Goal: Task Accomplishment & Management: Manage account settings

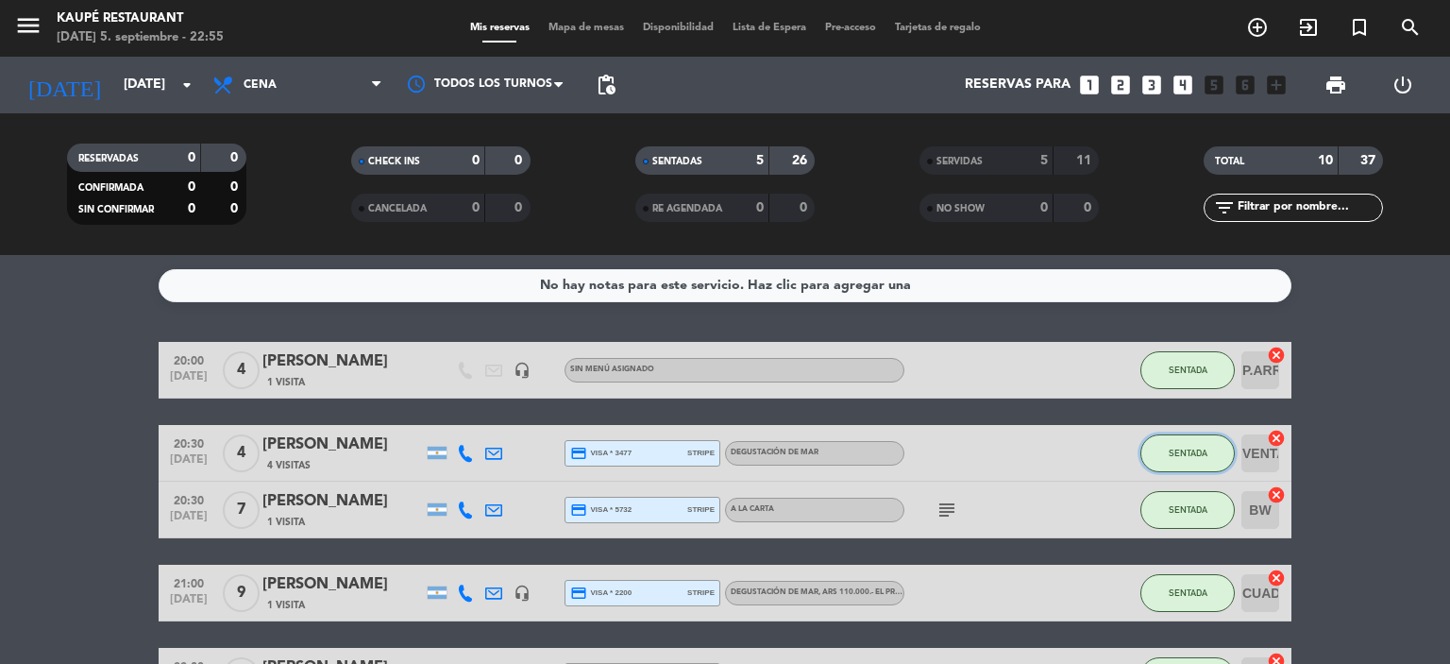
click at [1183, 449] on span "SENTADA" at bounding box center [1188, 452] width 39 height 10
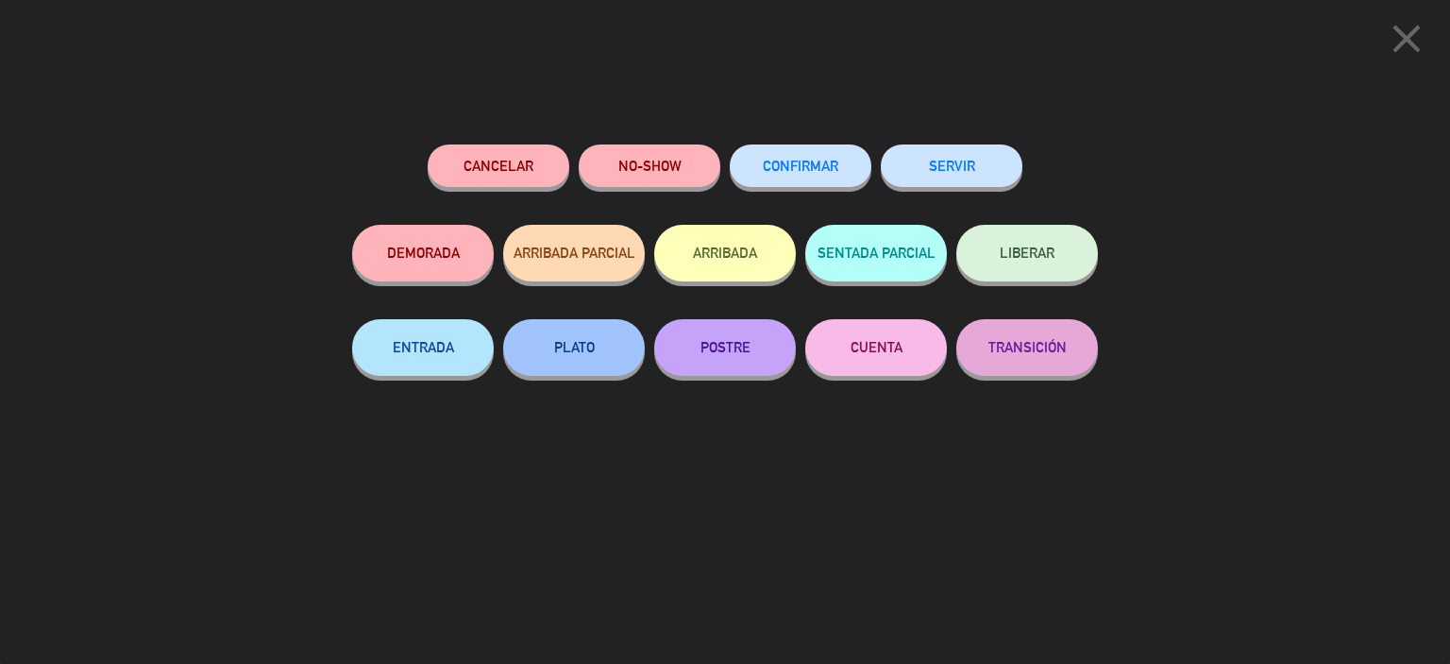
click at [968, 177] on button "SERVIR" at bounding box center [952, 165] width 142 height 42
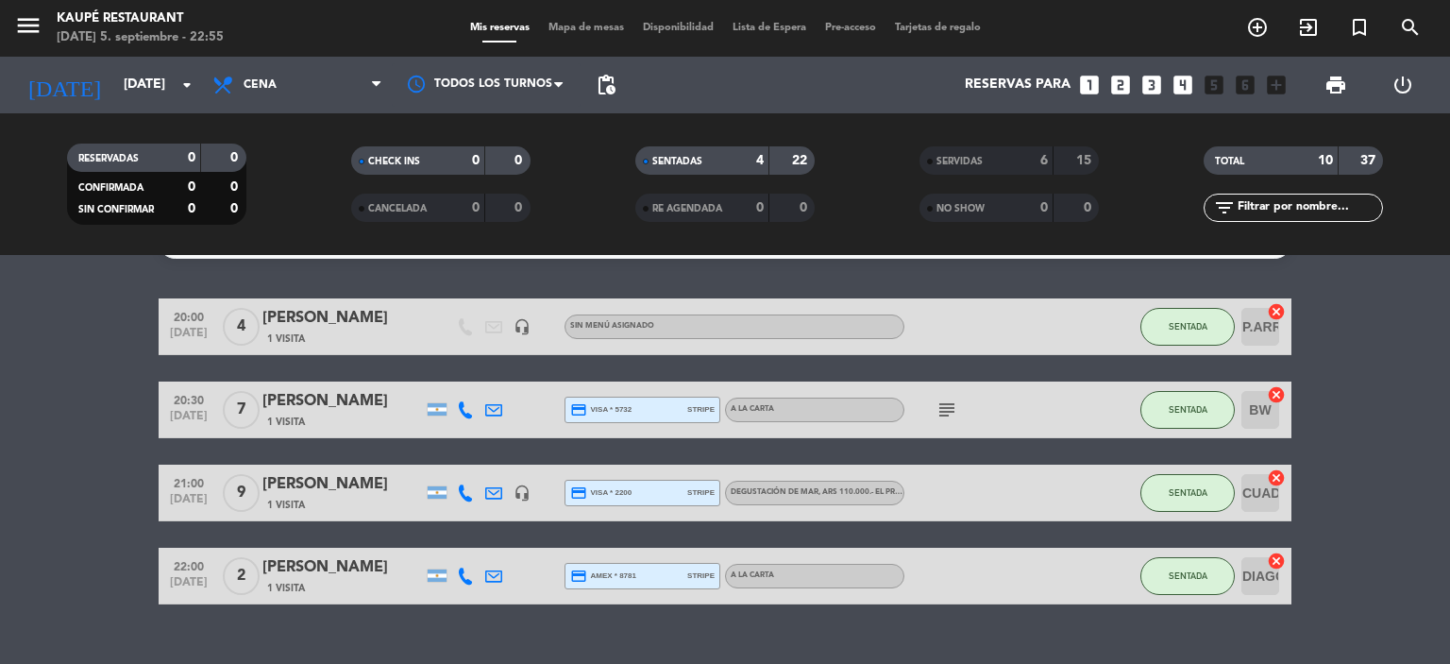
scroll to position [77, 0]
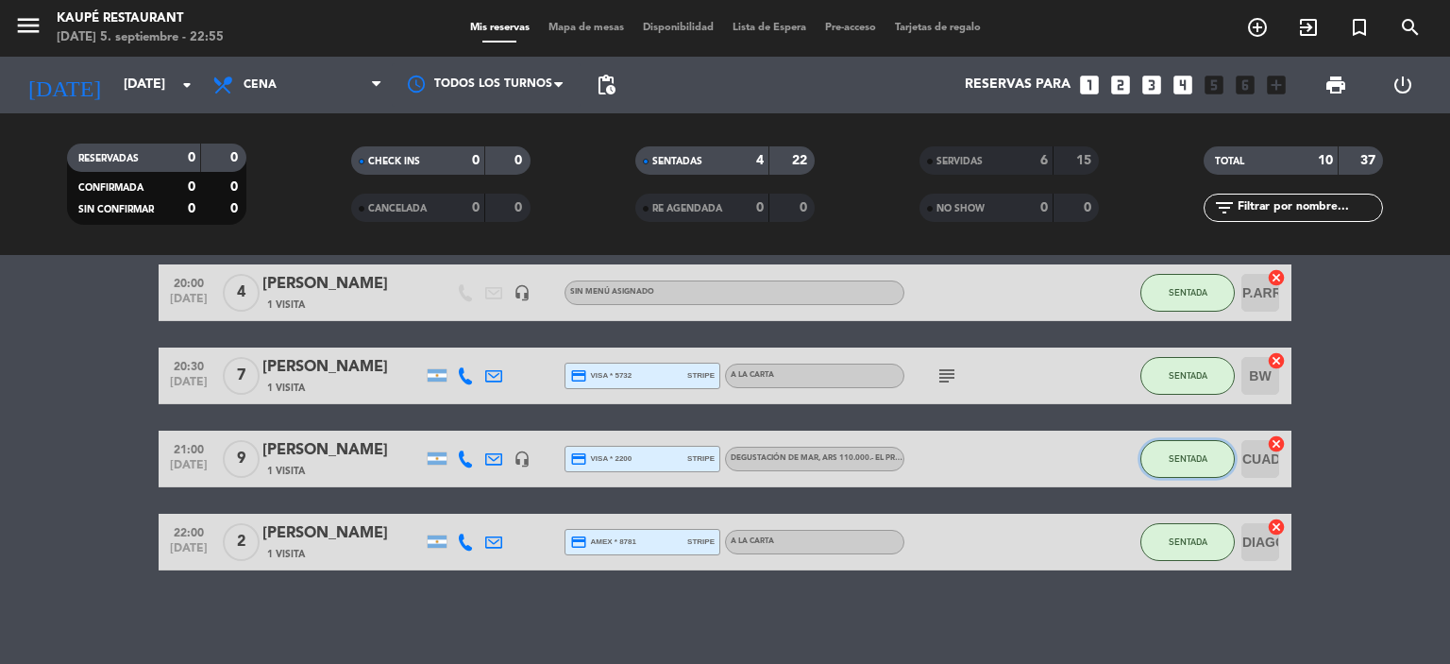
click at [1210, 452] on button "SENTADA" at bounding box center [1187, 459] width 94 height 38
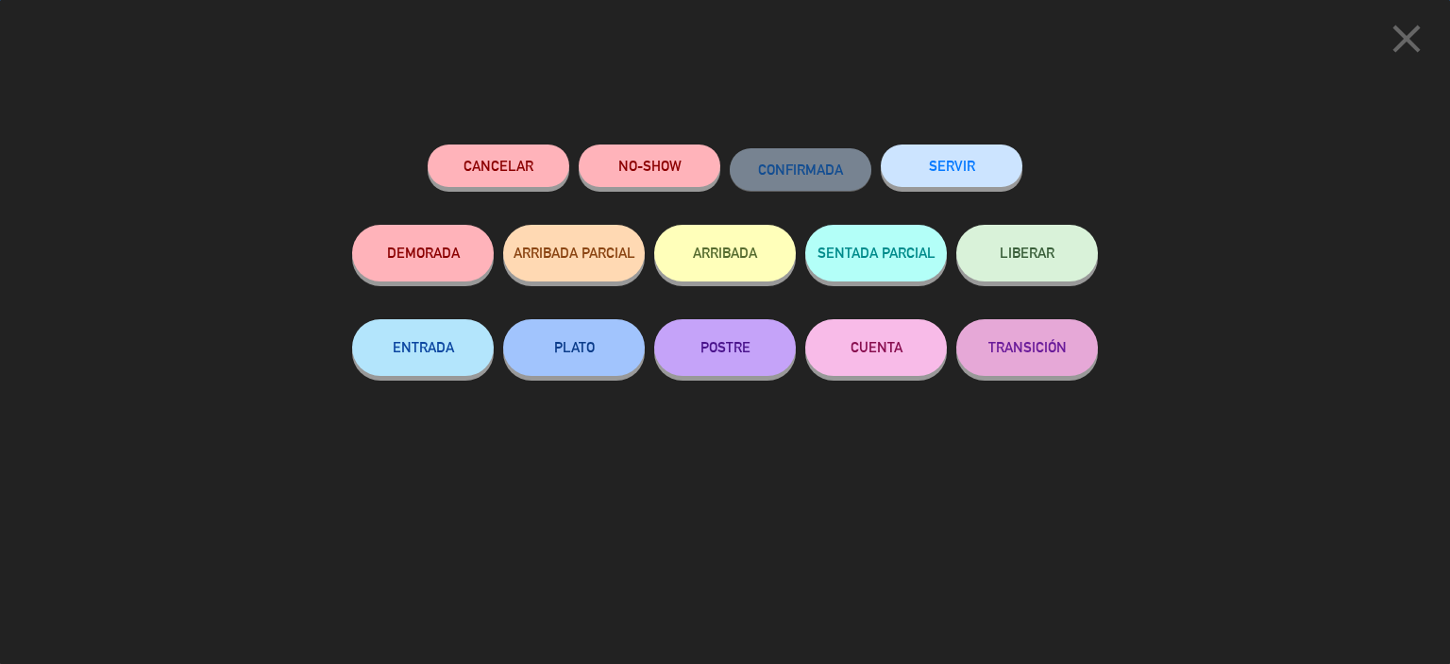
click at [956, 165] on button "SERVIR" at bounding box center [952, 165] width 142 height 42
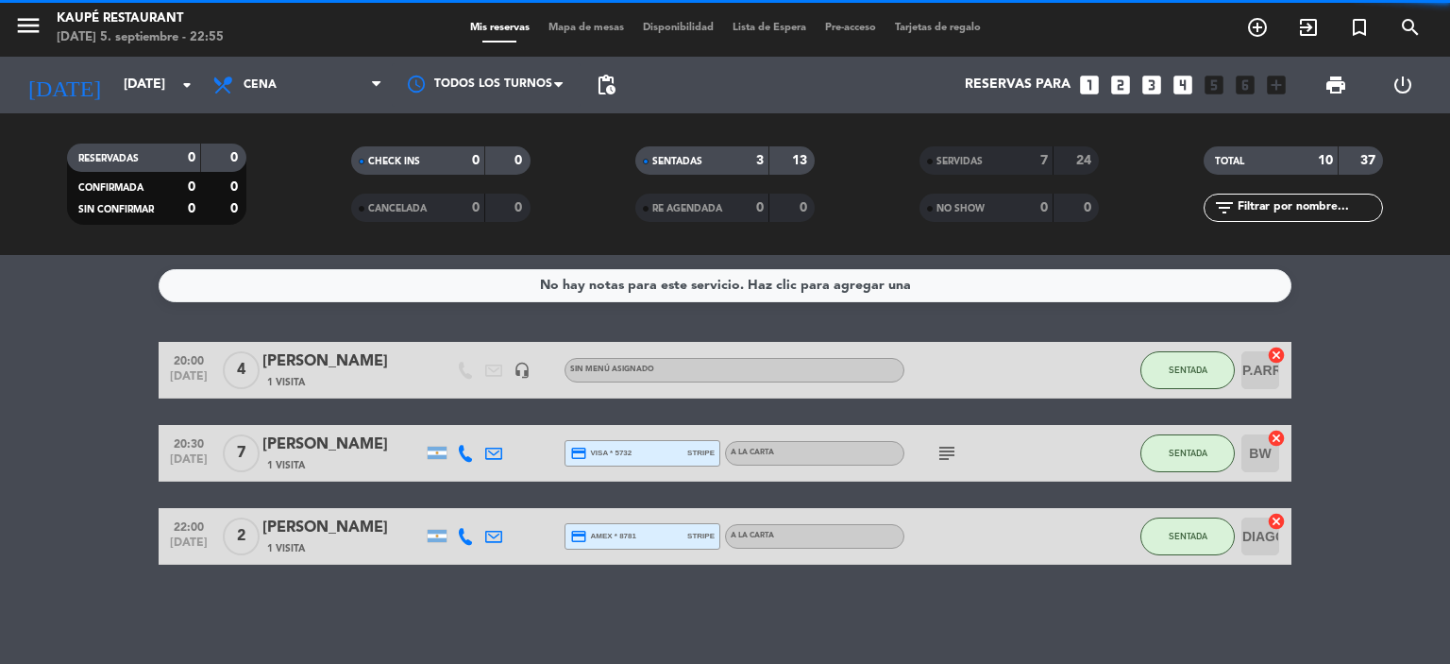
scroll to position [0, 0]
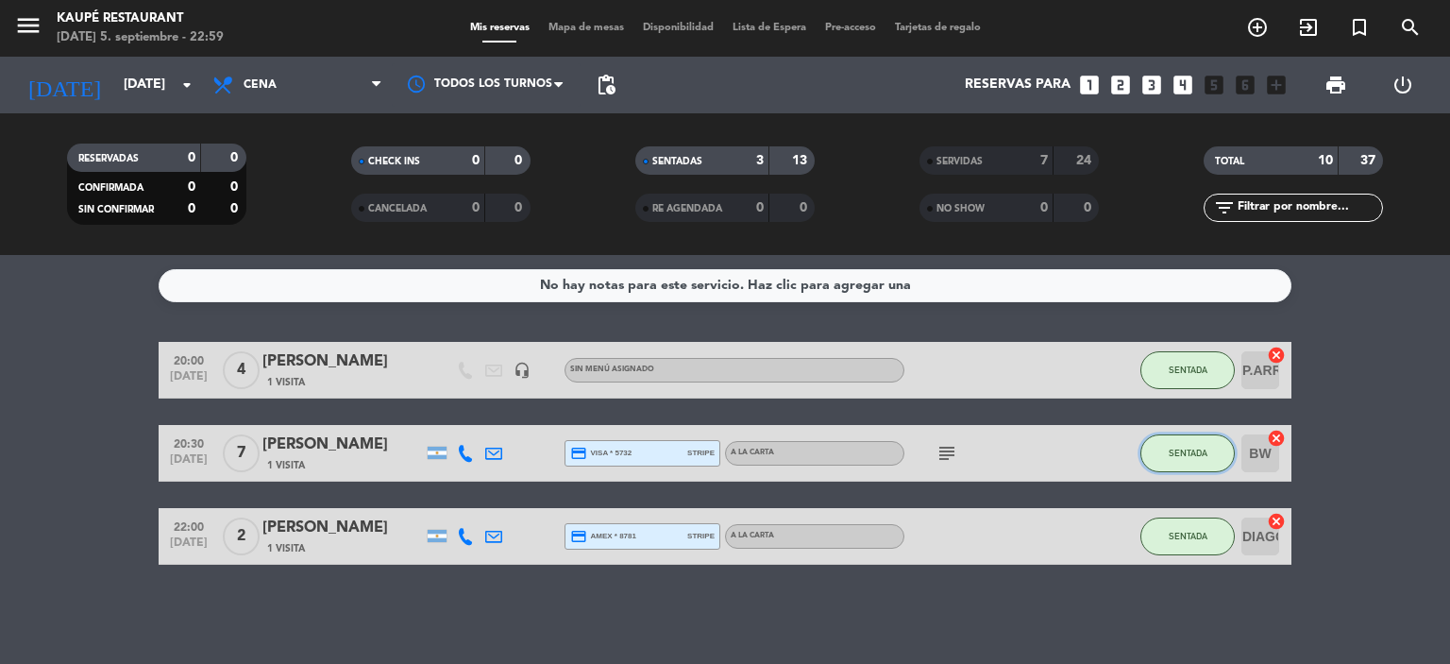
click at [1184, 454] on span "SENTADA" at bounding box center [1188, 452] width 39 height 10
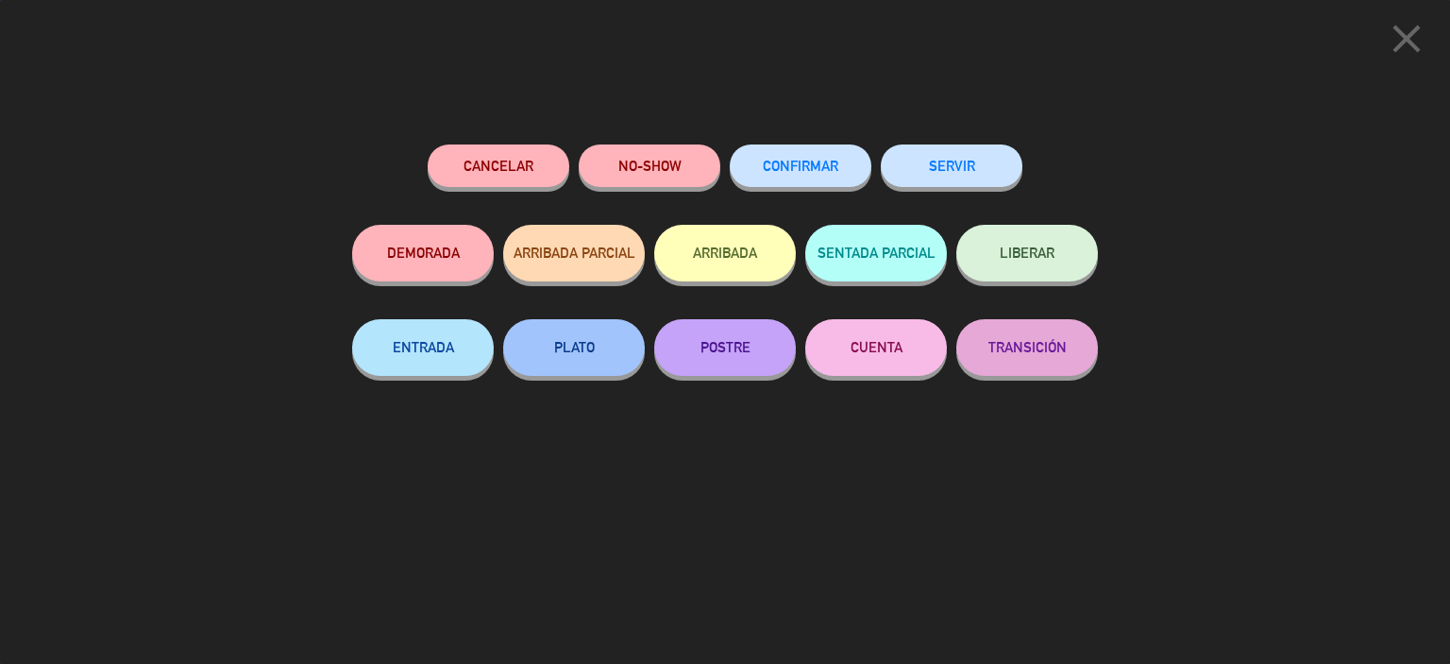
click at [950, 155] on button "SERVIR" at bounding box center [952, 165] width 142 height 42
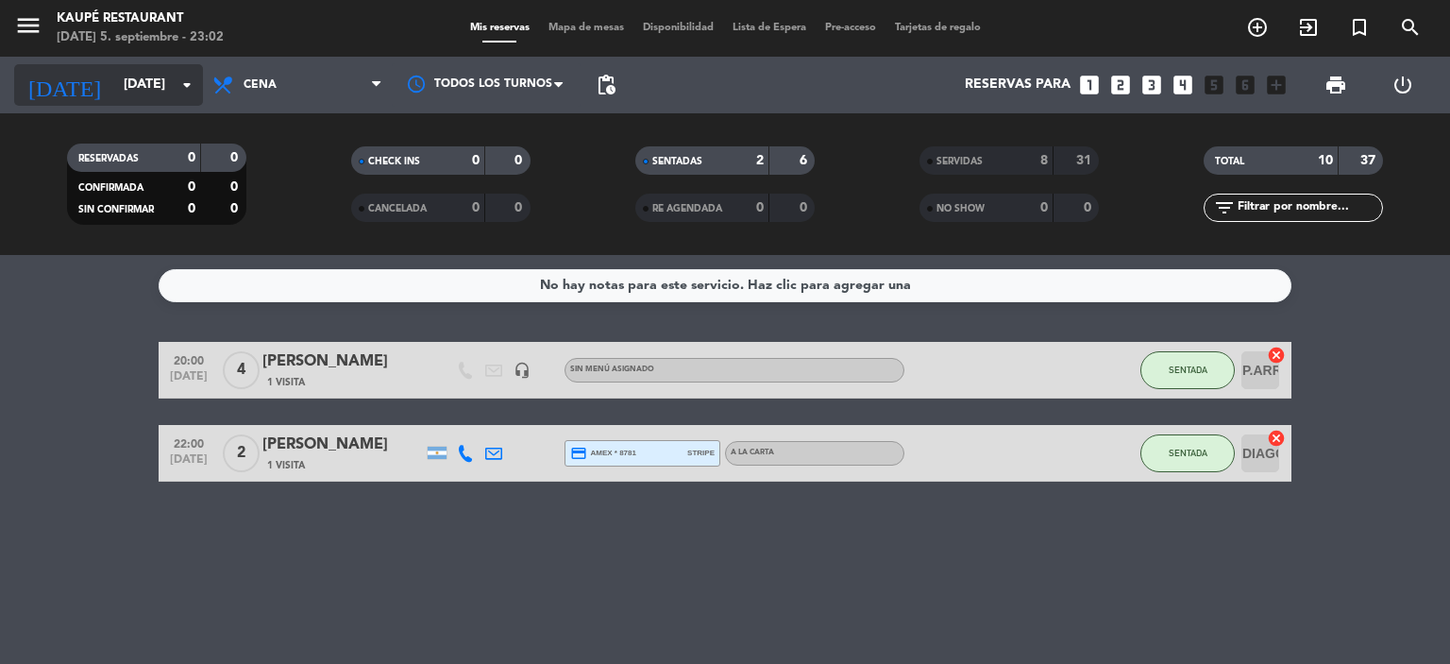
click at [117, 83] on input "[DATE]" at bounding box center [203, 85] width 179 height 34
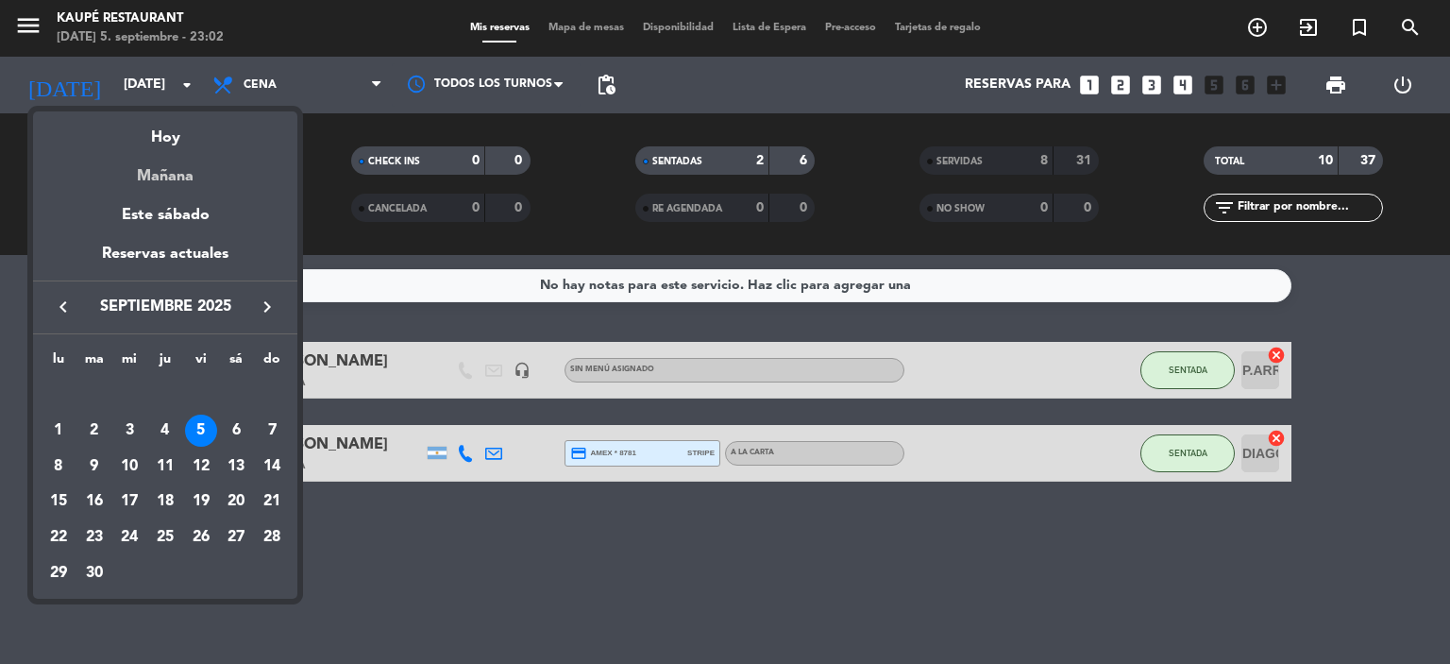
click at [189, 182] on div "Mañana" at bounding box center [165, 169] width 264 height 39
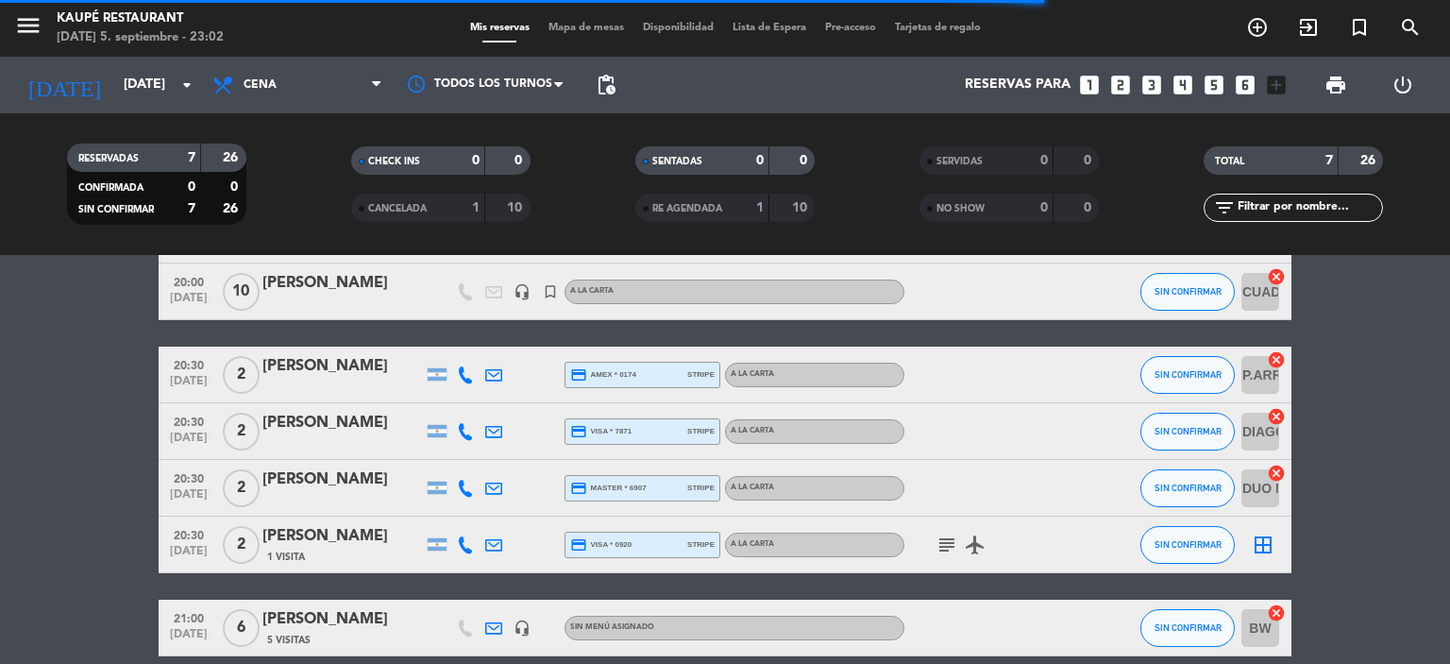
scroll to position [94, 0]
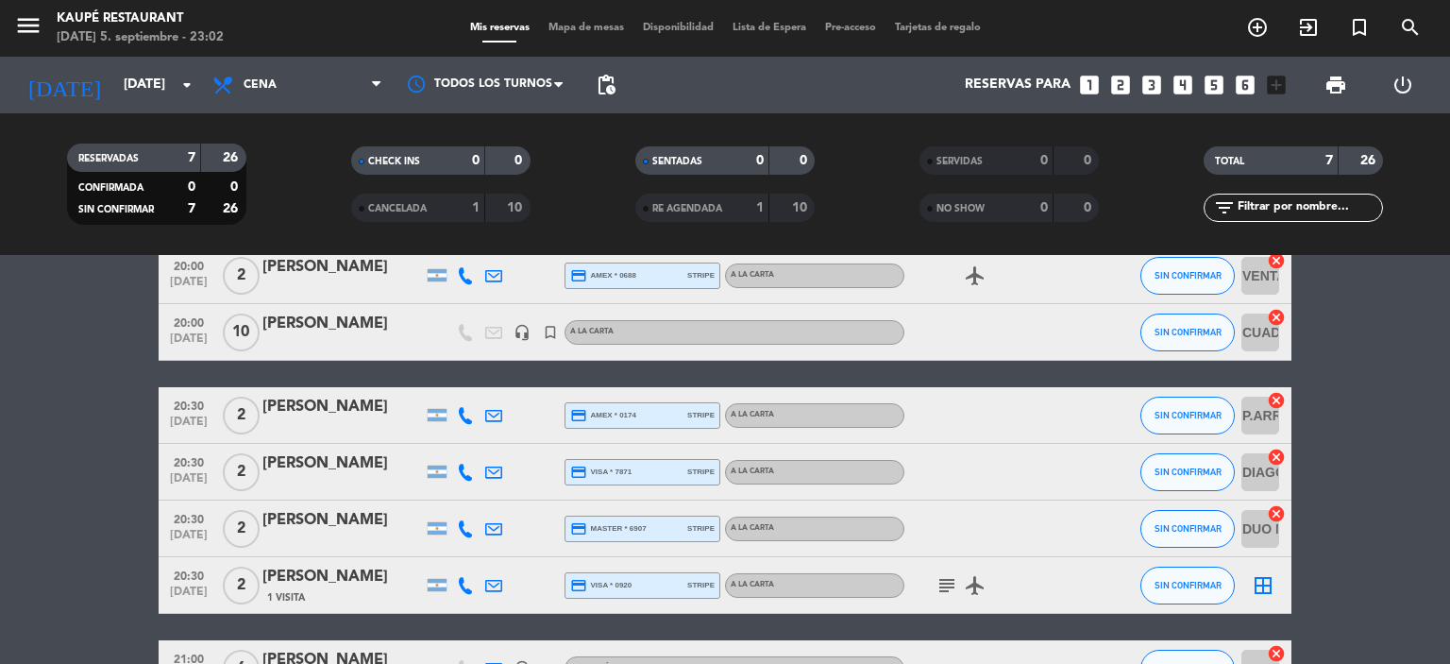
click at [473, 587] on icon at bounding box center [465, 585] width 17 height 17
click at [492, 585] on icon at bounding box center [493, 585] width 17 height 17
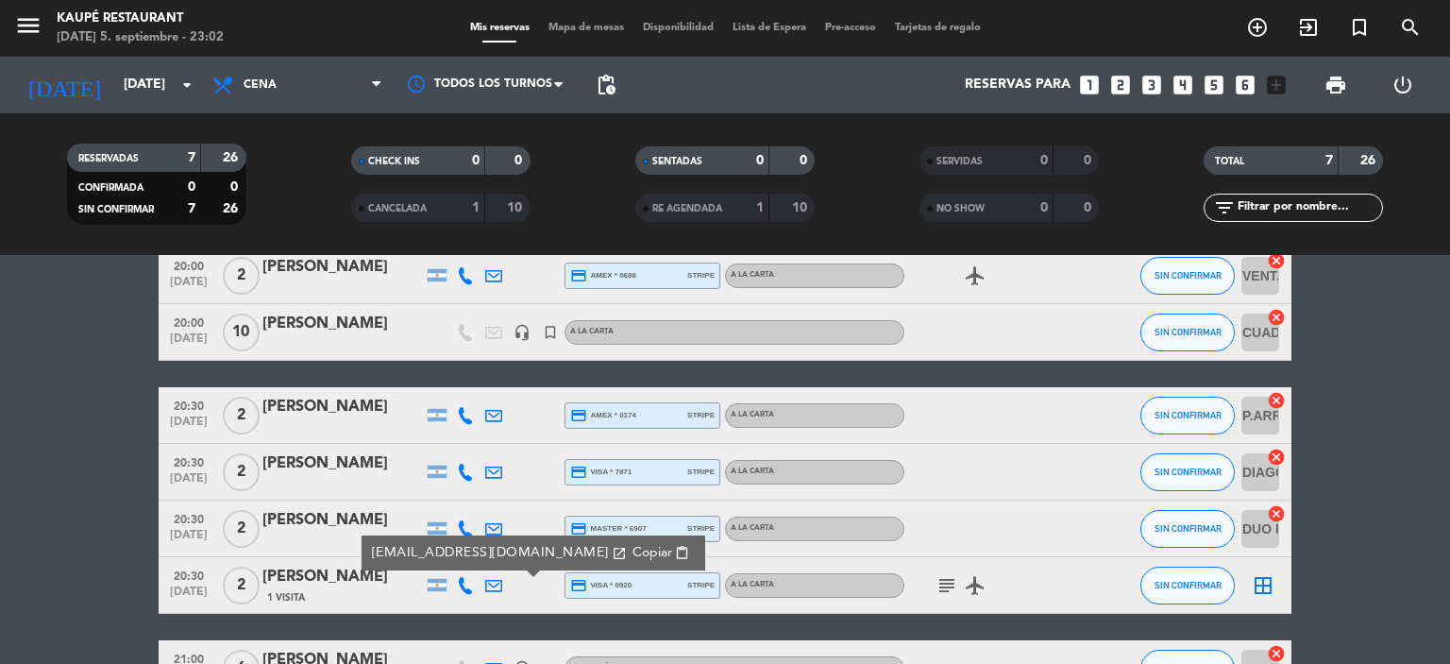
click at [1377, 572] on bookings-row "20:00 [DATE] 2 [PERSON_NAME] credit_card amex * 0688 stripe A LA CARTA airplane…" at bounding box center [725, 471] width 1450 height 449
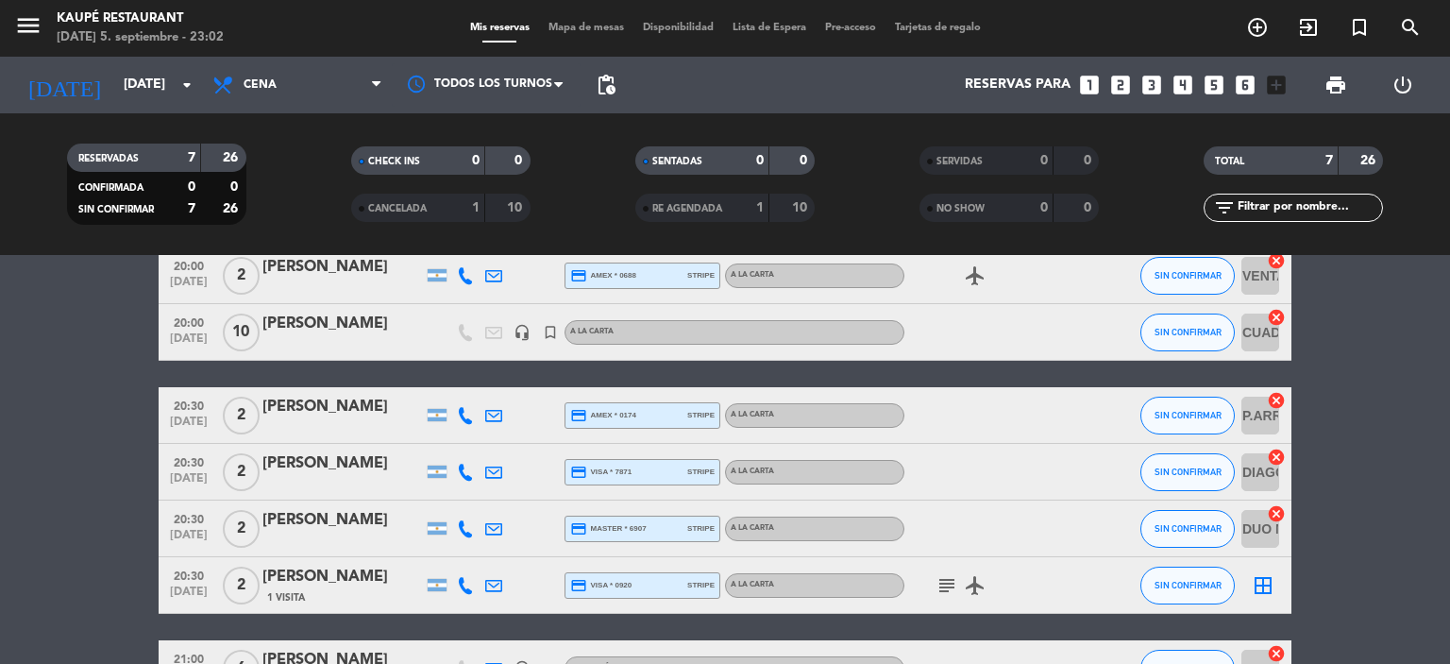
click at [1368, 577] on bookings-row "20:00 [DATE] 2 [PERSON_NAME] credit_card amex * 0688 stripe A LA CARTA airplane…" at bounding box center [725, 471] width 1450 height 449
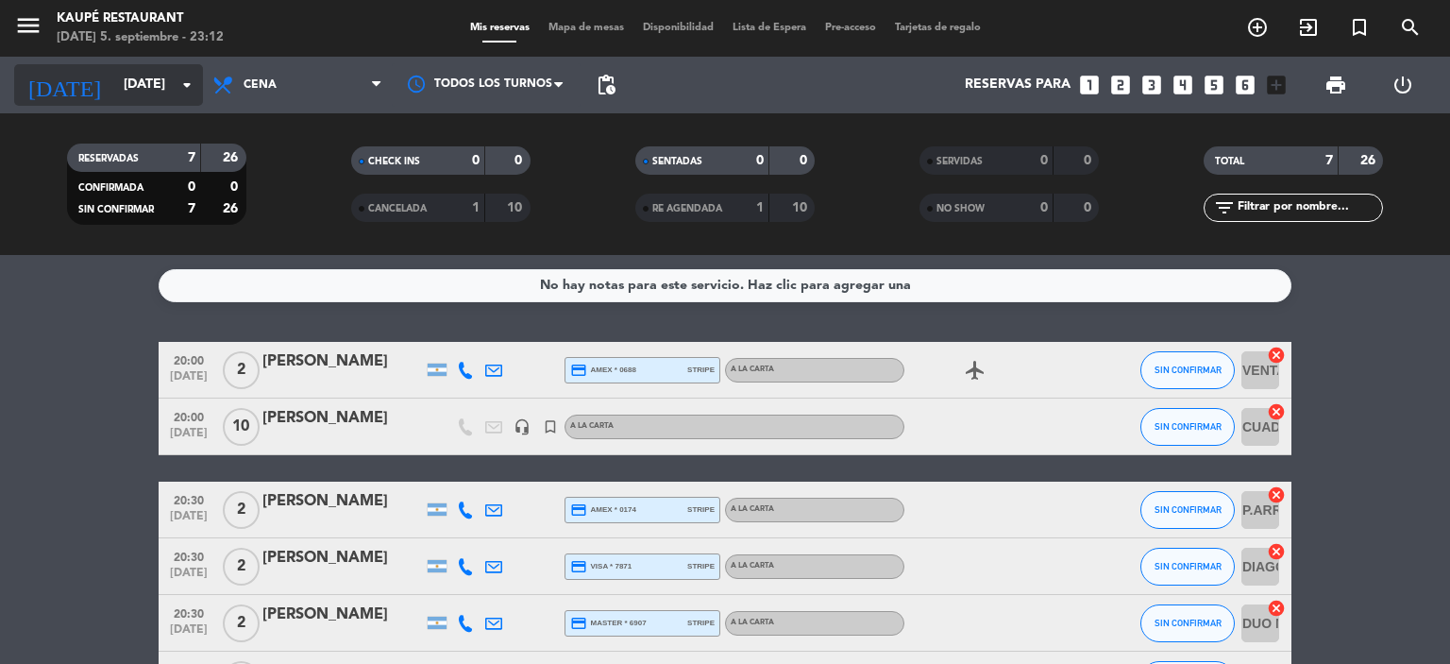
click at [132, 90] on input "[DATE]" at bounding box center [203, 85] width 179 height 34
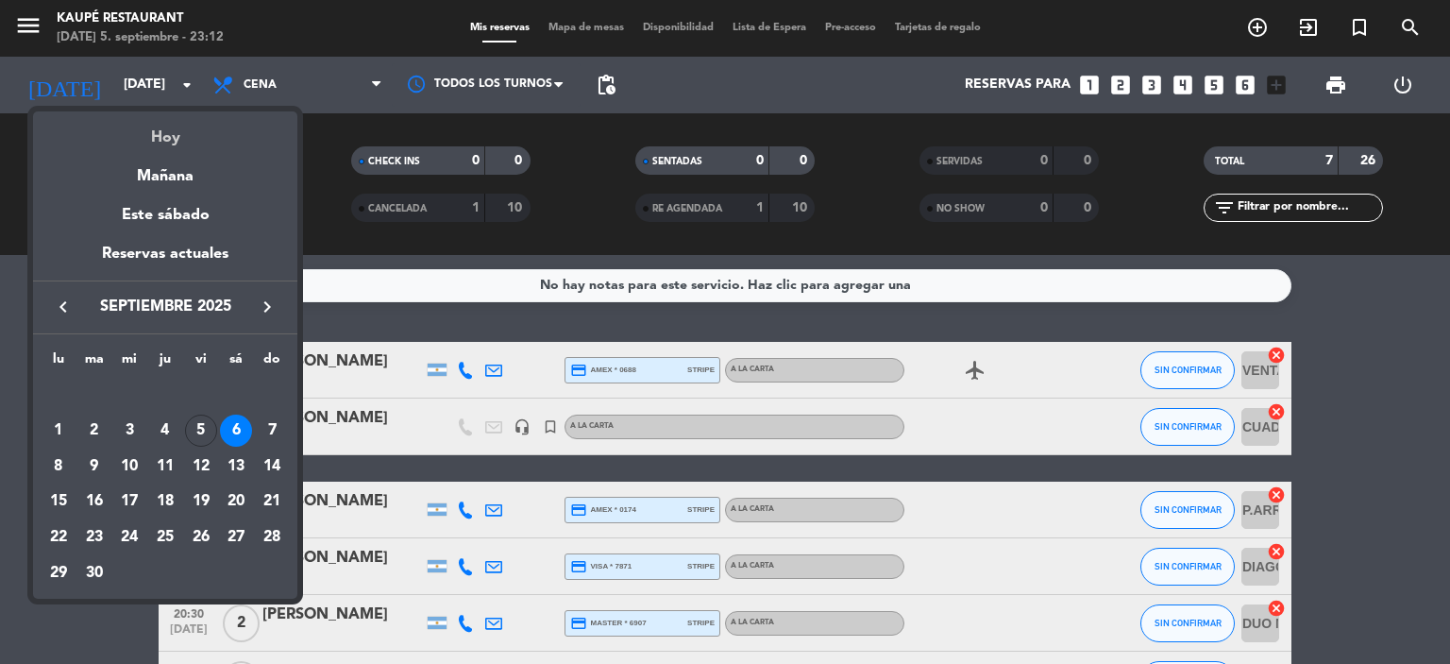
click at [176, 132] on div "Hoy" at bounding box center [165, 130] width 264 height 39
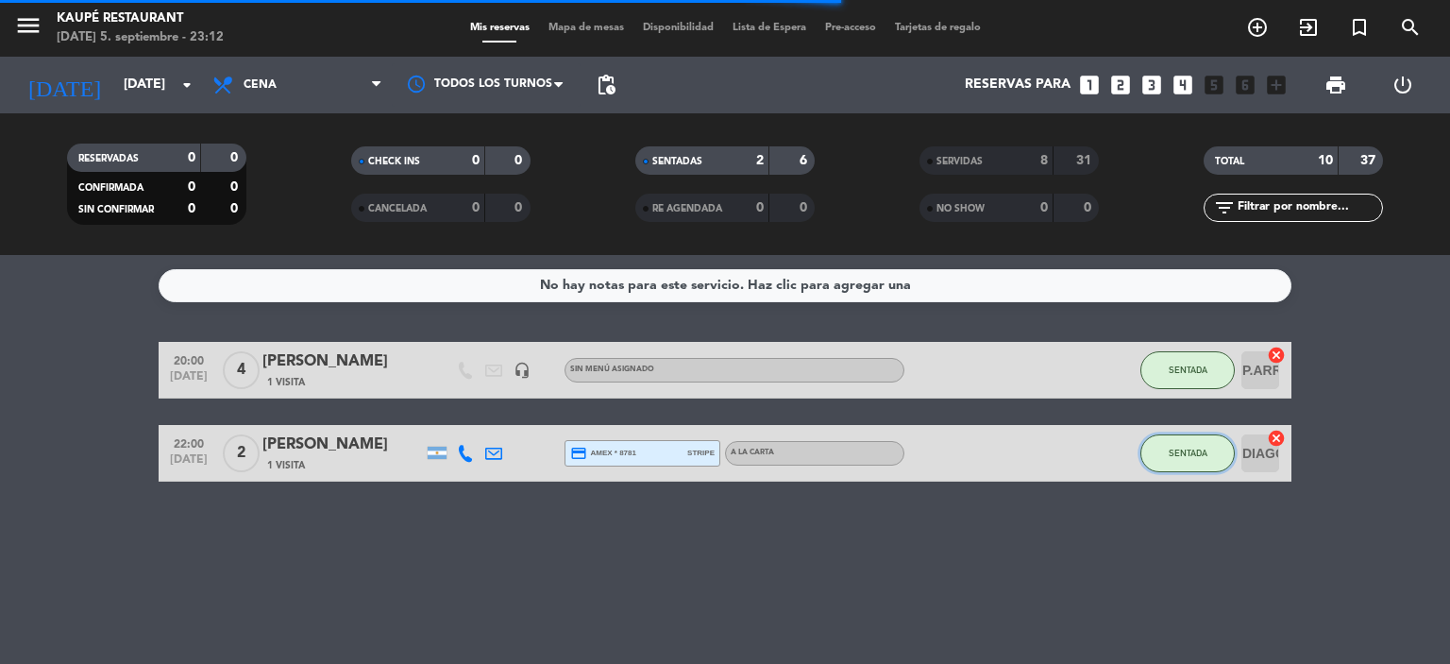
click at [1190, 460] on button "SENTADA" at bounding box center [1187, 453] width 94 height 38
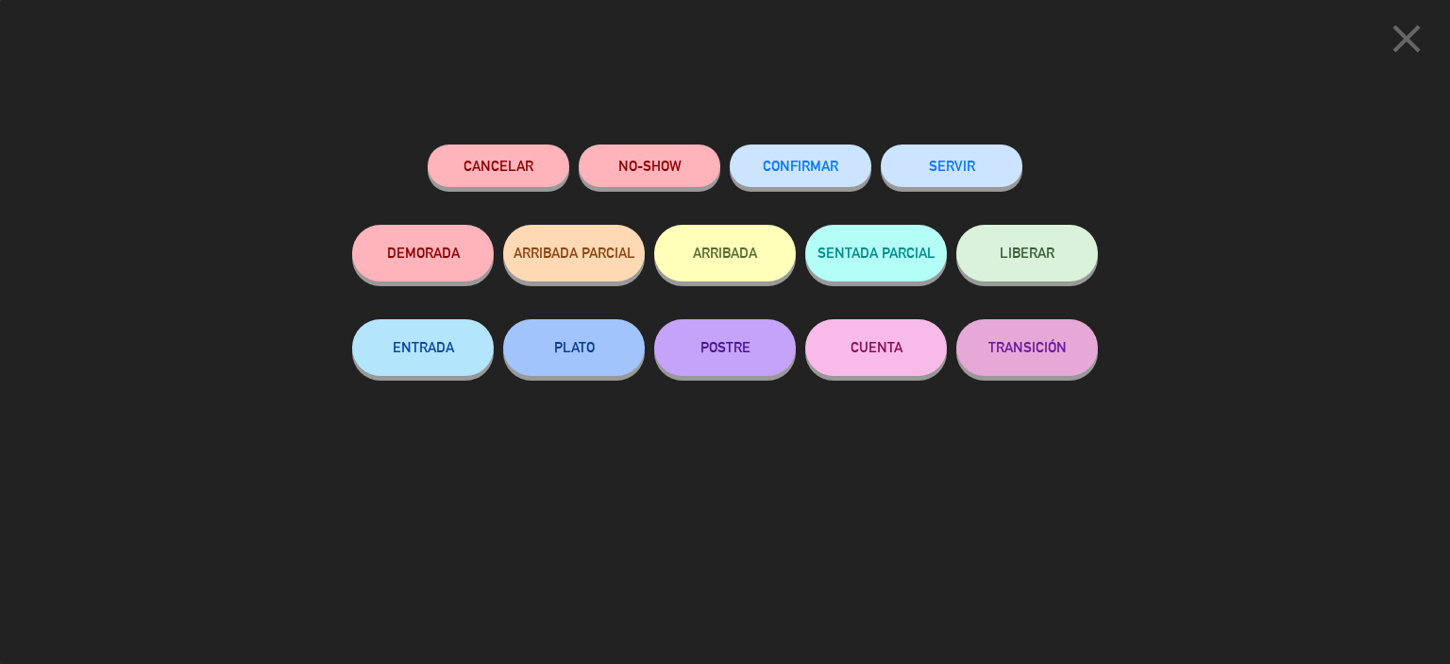
click at [978, 162] on button "SERVIR" at bounding box center [952, 165] width 142 height 42
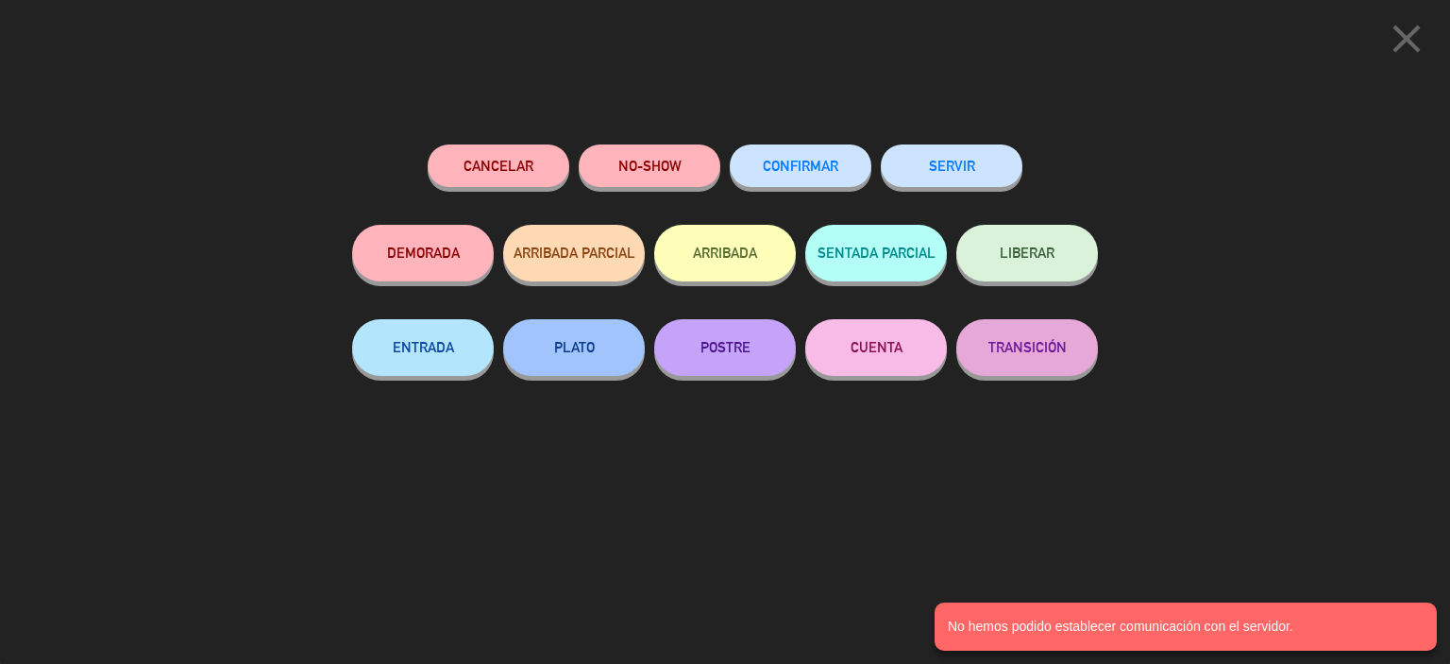
click at [945, 162] on button "SERVIR" at bounding box center [952, 165] width 142 height 42
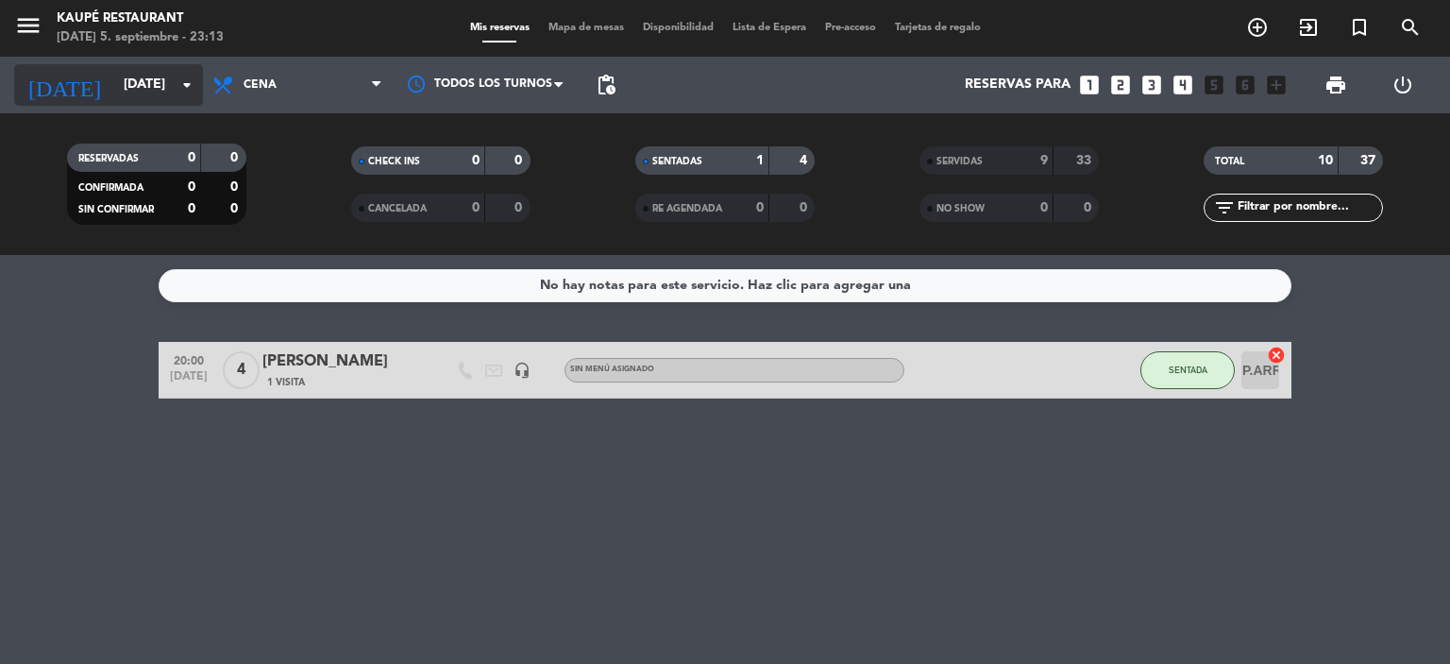
click at [132, 98] on input "[DATE]" at bounding box center [203, 85] width 179 height 34
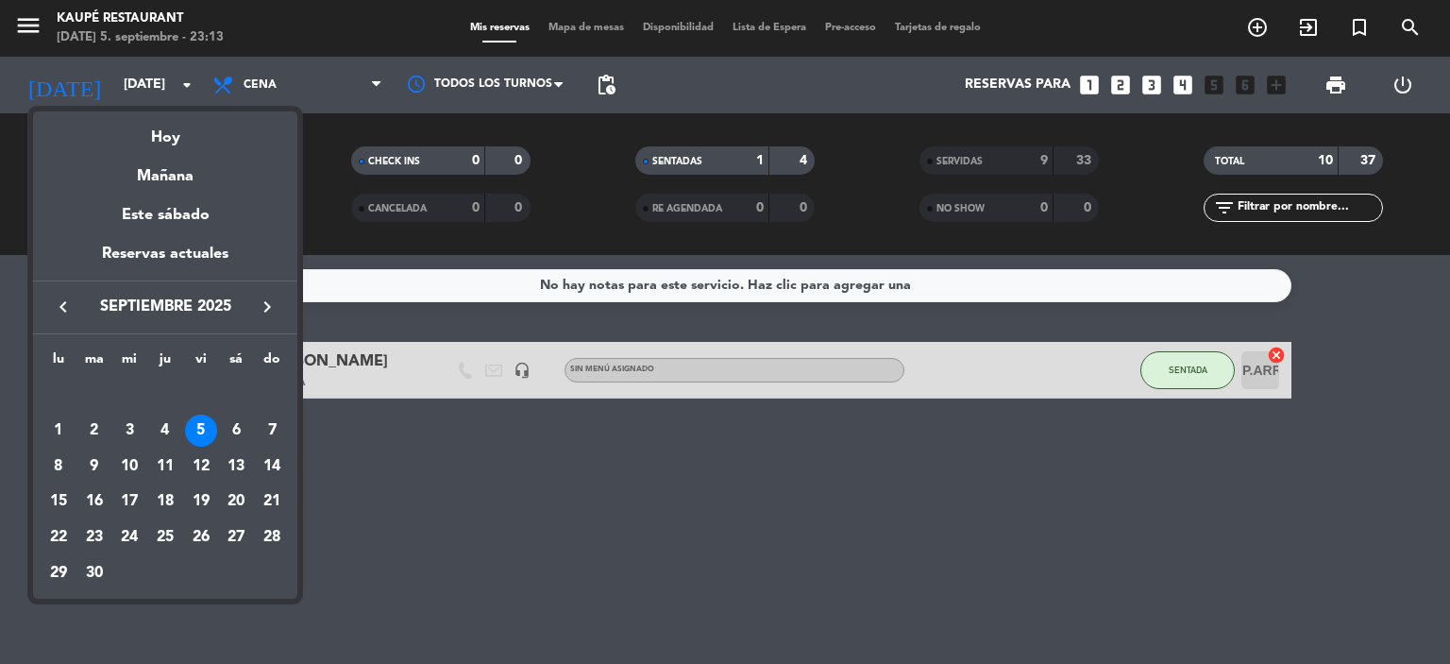
click at [1190, 369] on div at bounding box center [725, 332] width 1450 height 664
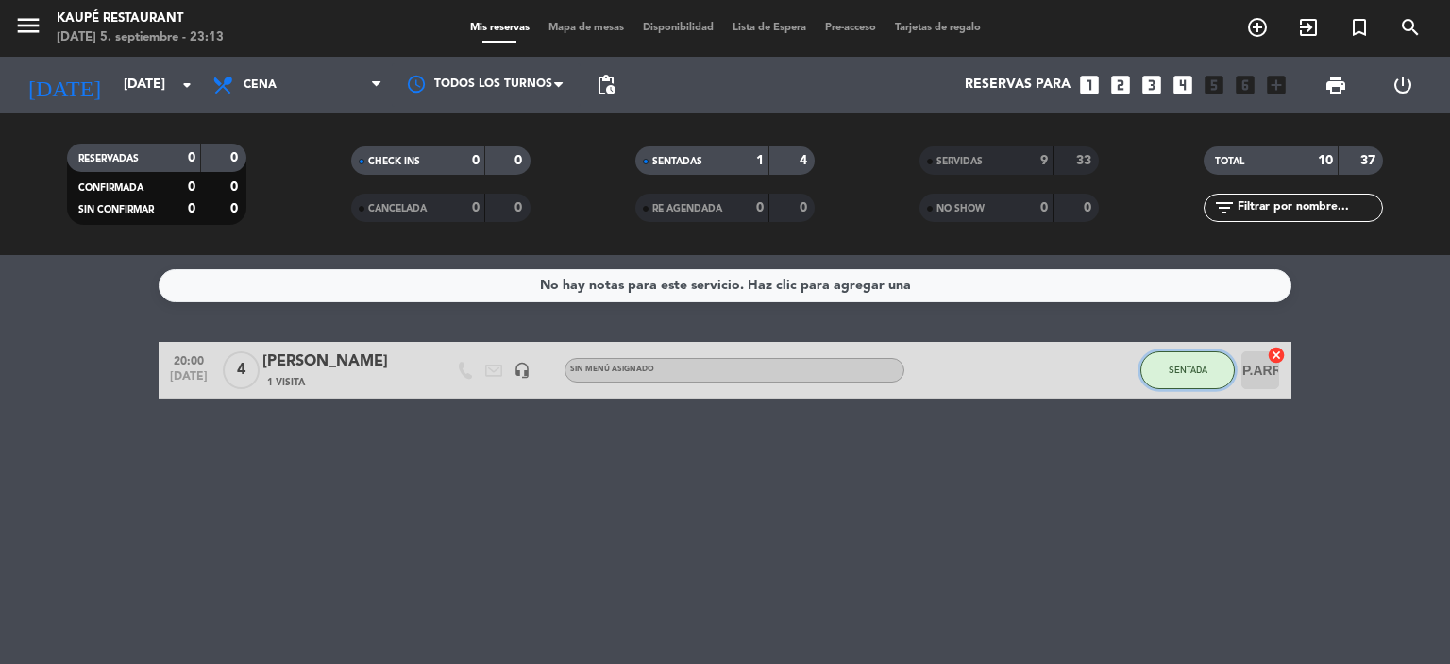
click at [1187, 360] on button "SENTADA" at bounding box center [1187, 370] width 94 height 38
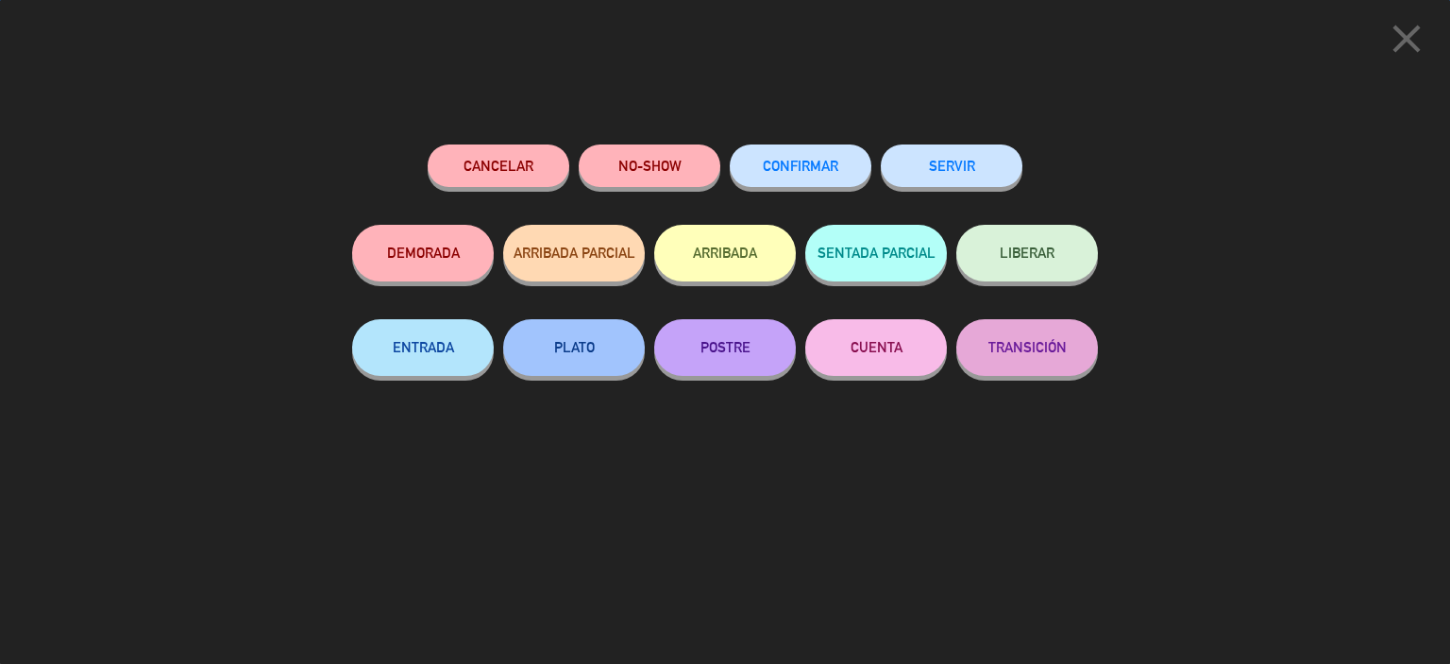
click at [963, 174] on button "SERVIR" at bounding box center [952, 165] width 142 height 42
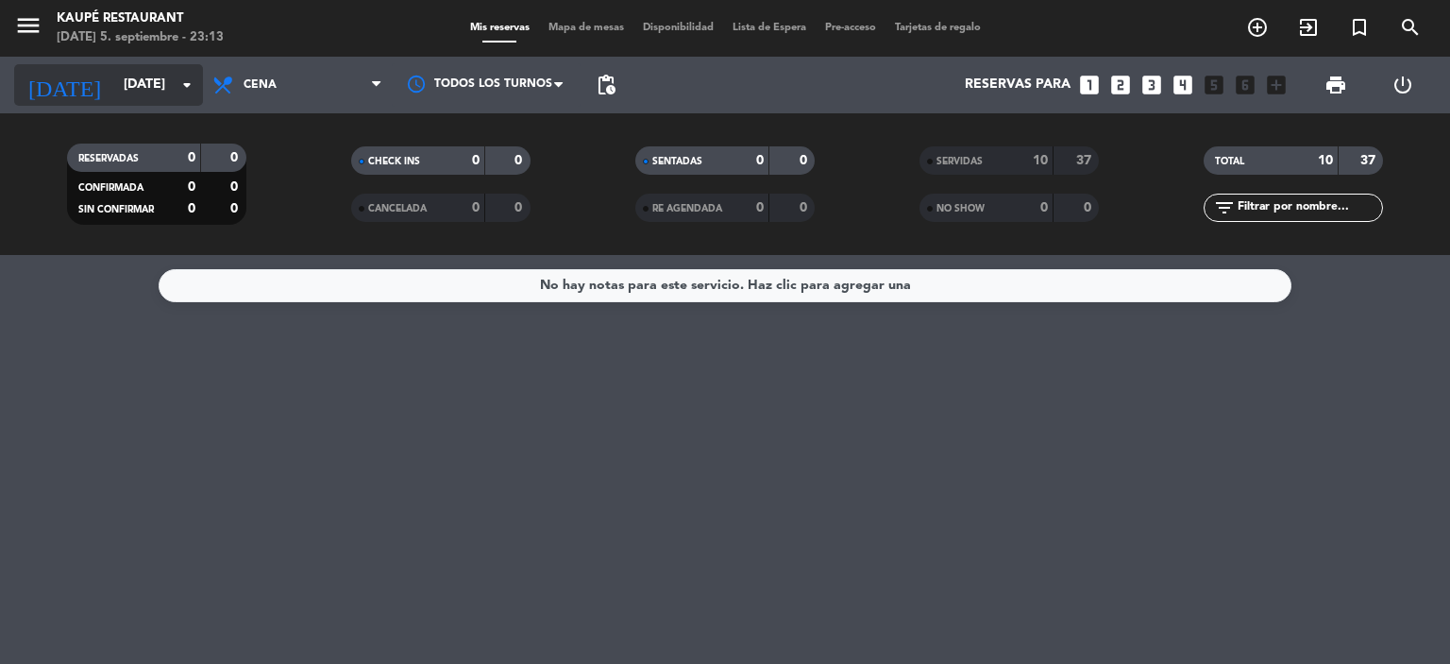
click at [129, 80] on input "[DATE]" at bounding box center [203, 85] width 179 height 34
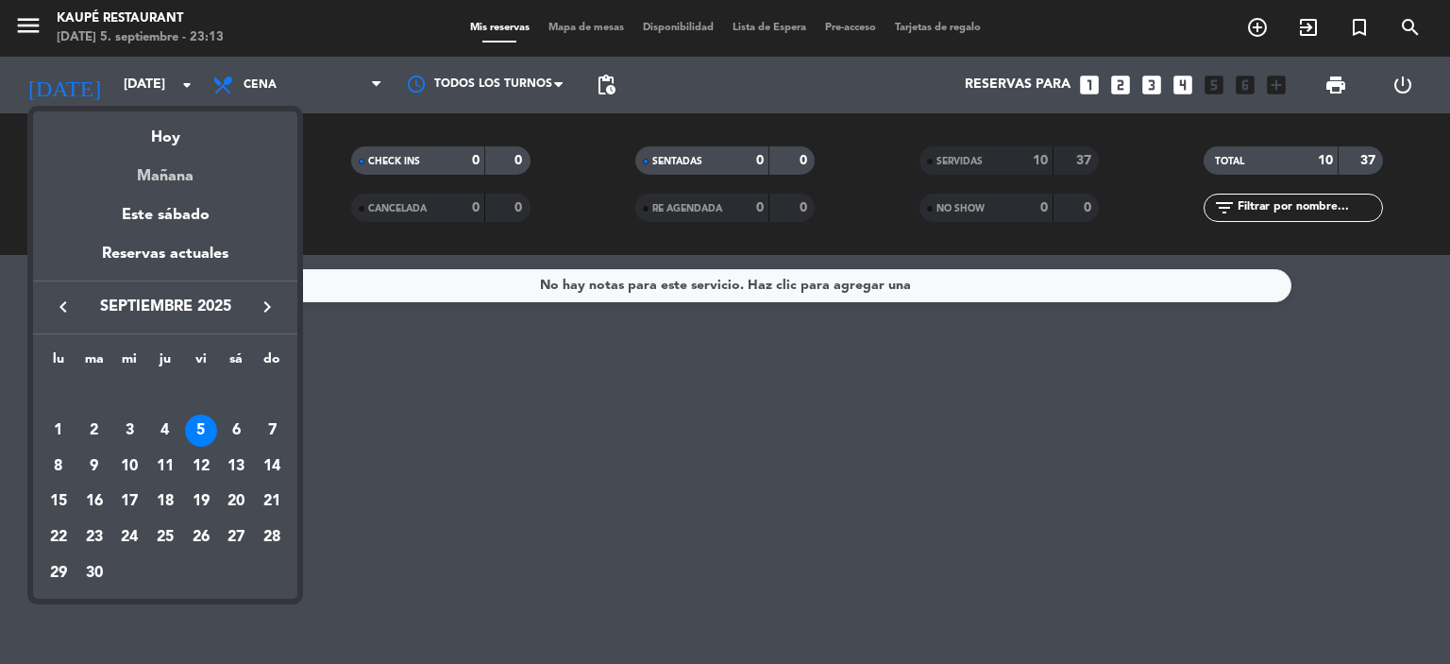
click at [177, 177] on div "Mañana" at bounding box center [165, 169] width 264 height 39
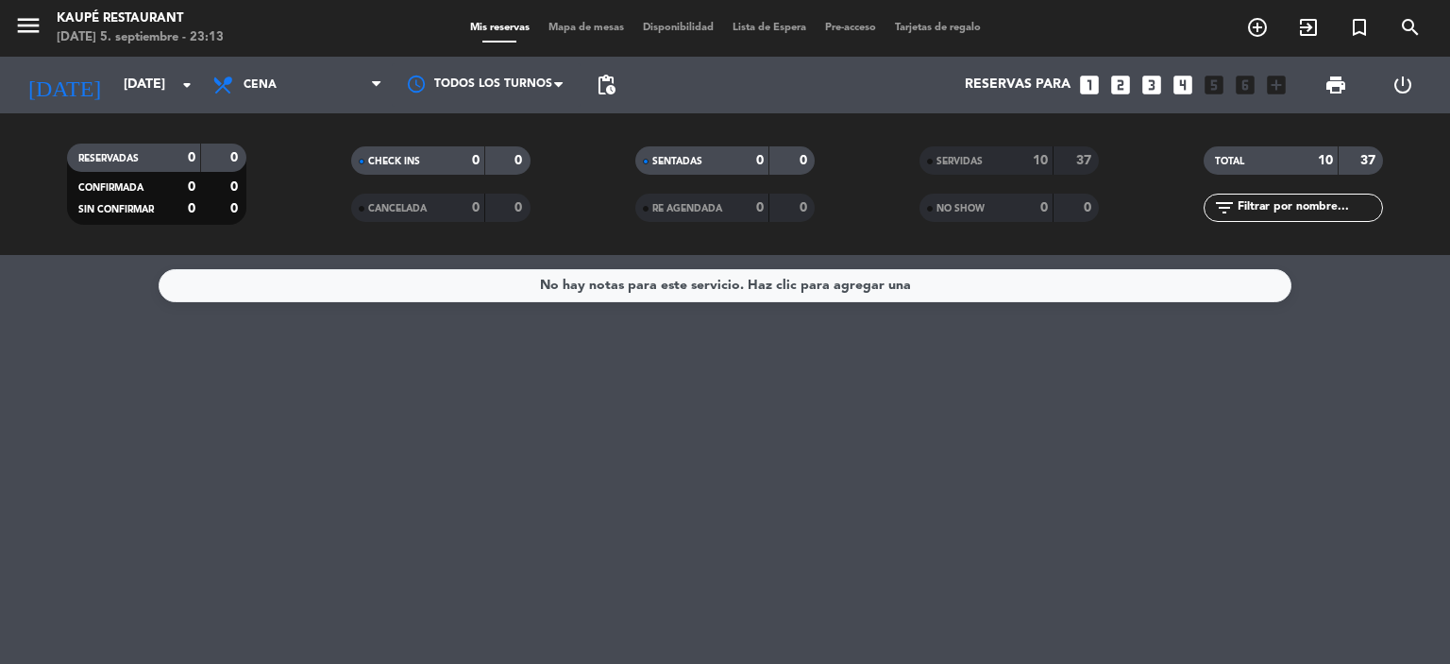
type input "[DATE]"
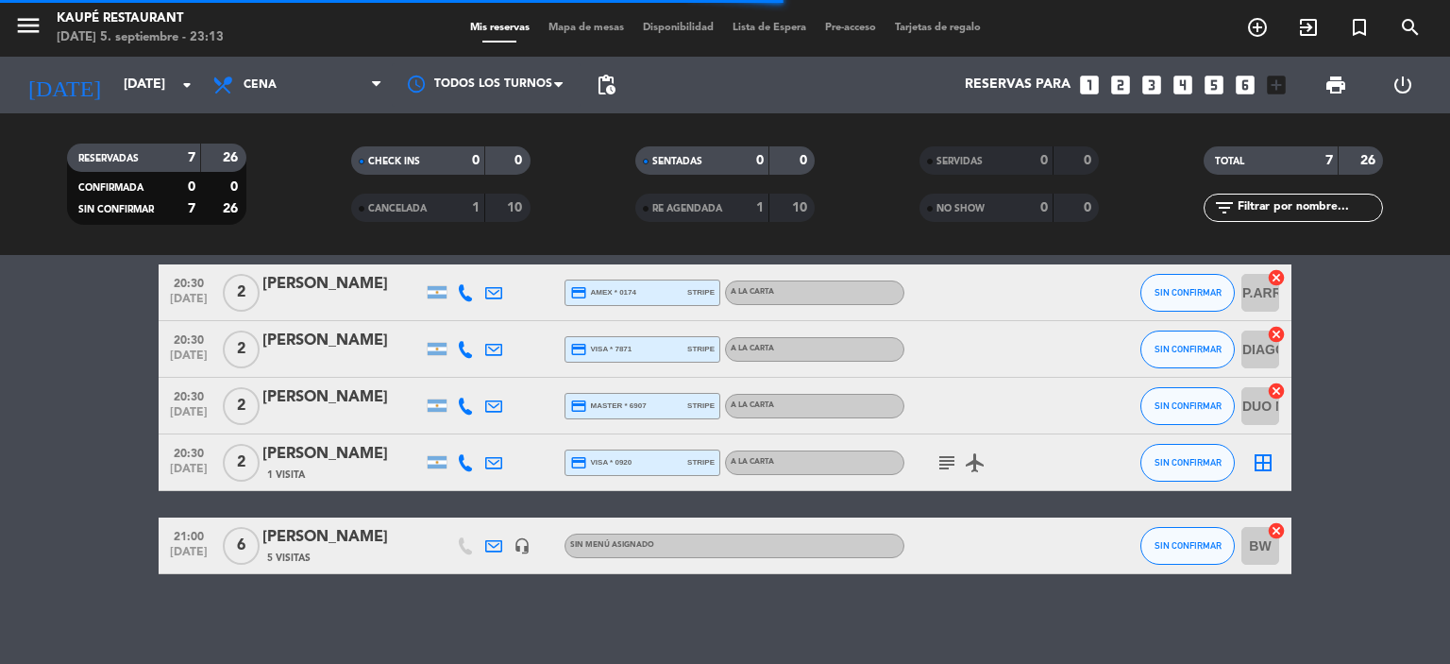
scroll to position [221, 0]
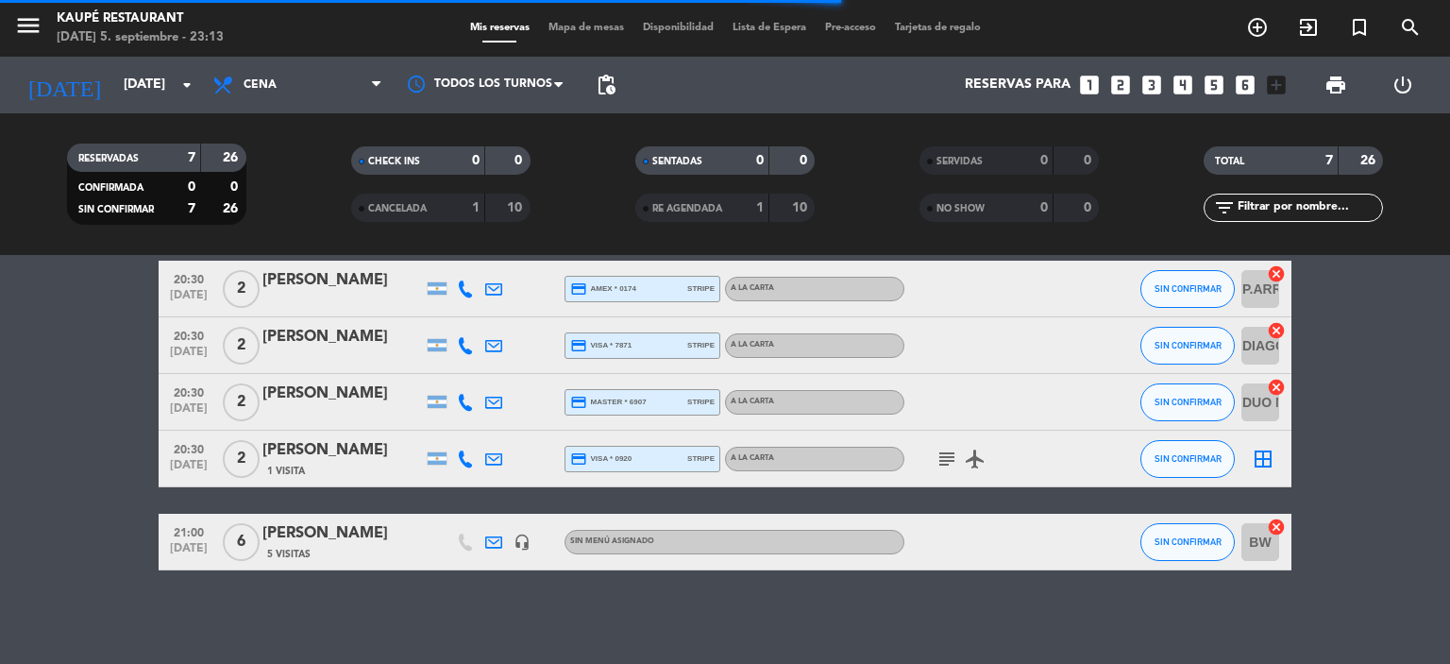
click at [467, 460] on icon at bounding box center [465, 458] width 17 height 17
click at [504, 460] on div at bounding box center [494, 458] width 28 height 56
click at [495, 463] on icon at bounding box center [493, 458] width 17 height 17
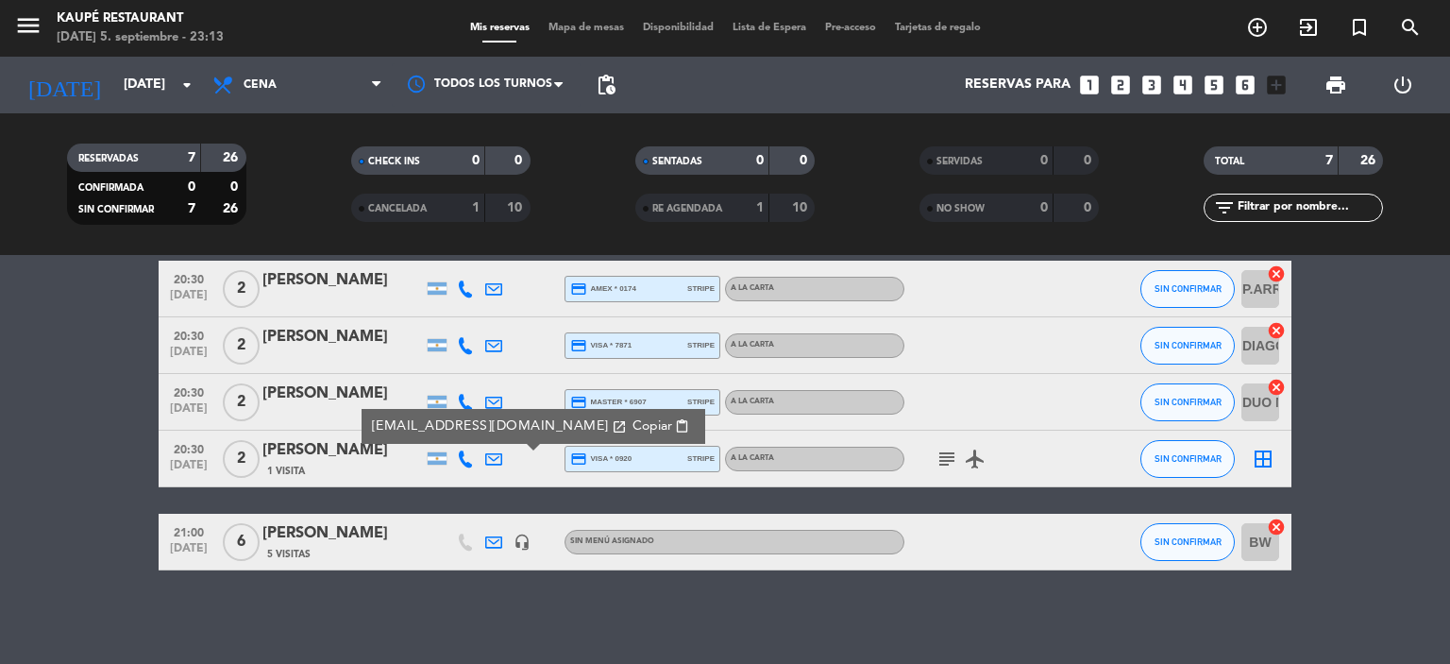
click at [946, 457] on icon "subject" at bounding box center [946, 458] width 23 height 23
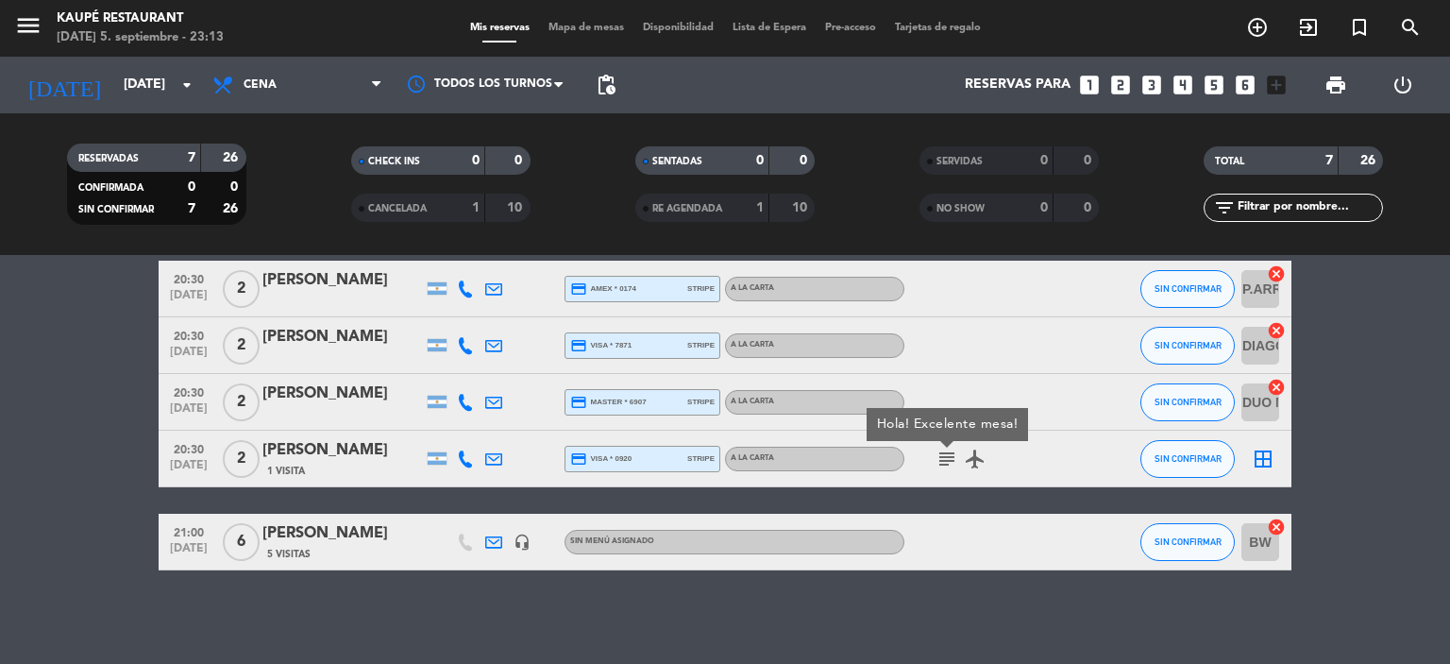
click at [980, 480] on div "subject Hola! Excelente mesa! airplanemode_active" at bounding box center [989, 458] width 170 height 56
click at [973, 456] on icon "airplanemode_active" at bounding box center [975, 458] width 23 height 23
click at [977, 495] on div "20:00 [DATE] 2 [PERSON_NAME] credit_card amex * 0688 stripe A LA CARTA airplane…" at bounding box center [725, 345] width 1133 height 449
click at [464, 460] on icon at bounding box center [465, 458] width 17 height 17
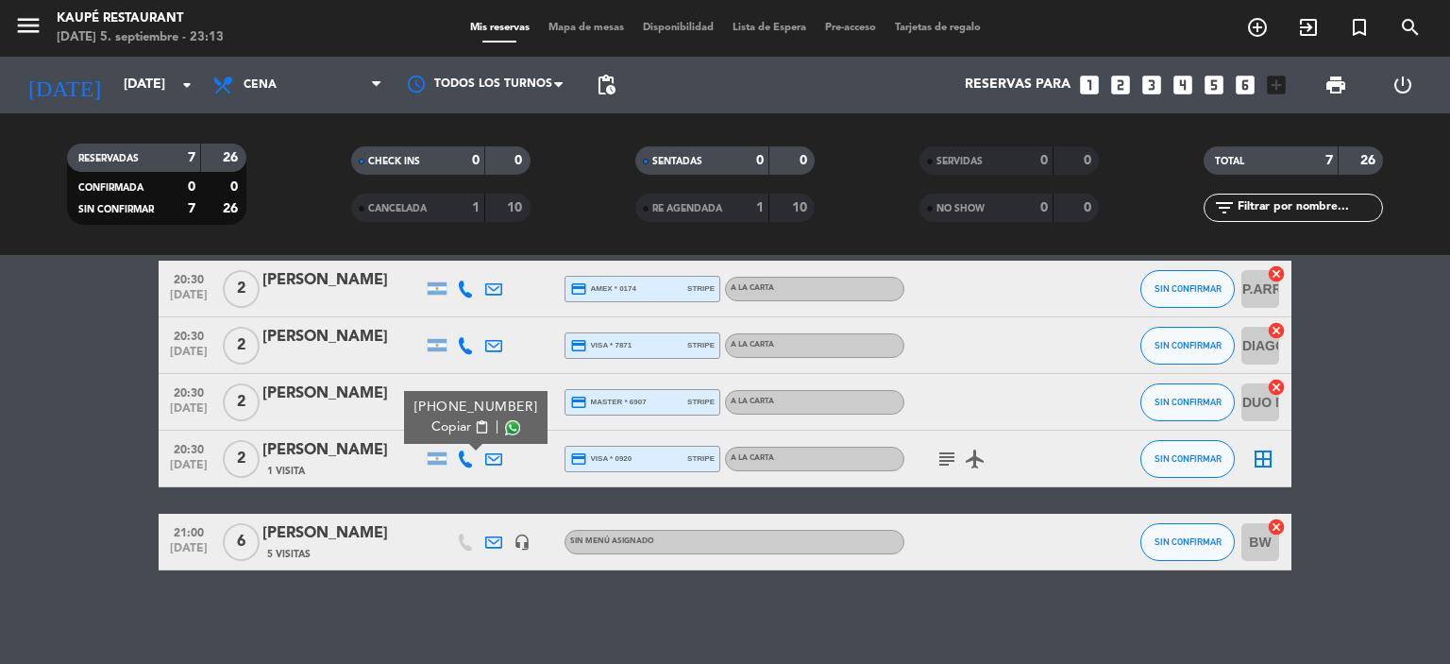
click at [452, 425] on span "Copiar" at bounding box center [451, 427] width 40 height 20
click at [8, 369] on bookings-row "20:00 [DATE] 2 [PERSON_NAME] credit_card amex * 0688 stripe A LA CARTA airplane…" at bounding box center [725, 345] width 1450 height 449
